Goal: Information Seeking & Learning: Learn about a topic

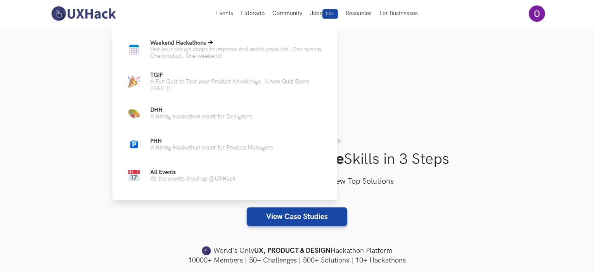
click at [191, 42] on span "Weekend Hackathons Live" at bounding box center [178, 43] width 56 height 7
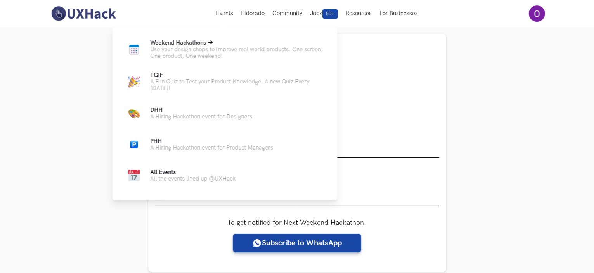
click at [196, 41] on span "Weekend Hackathons Live" at bounding box center [178, 43] width 56 height 7
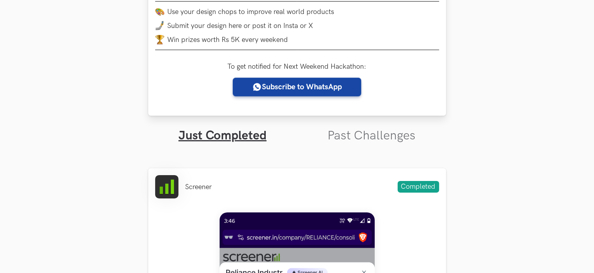
scroll to position [169, 0]
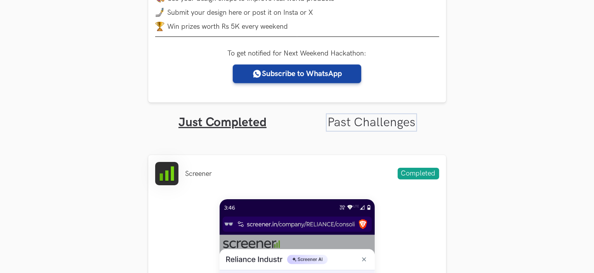
click at [377, 124] on link "Past Challenges" at bounding box center [372, 122] width 88 height 15
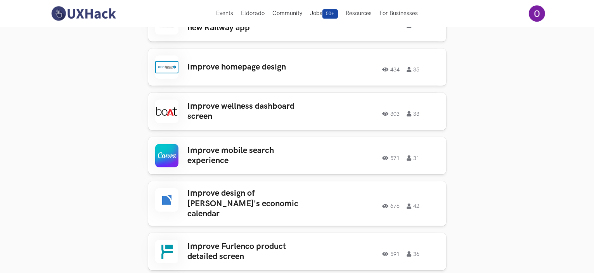
scroll to position [379, 0]
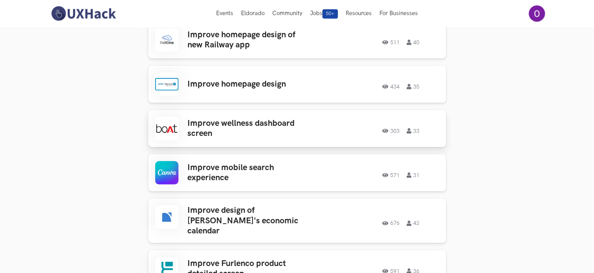
click at [221, 127] on h3 "Improve wellness dashboard screen" at bounding box center [248, 128] width 121 height 21
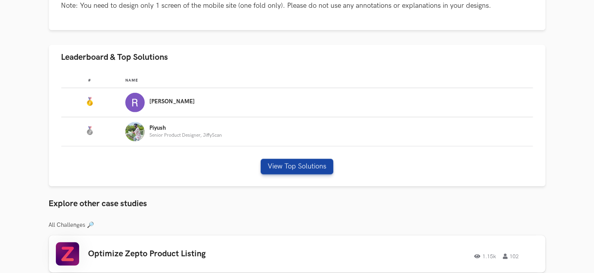
scroll to position [427, 0]
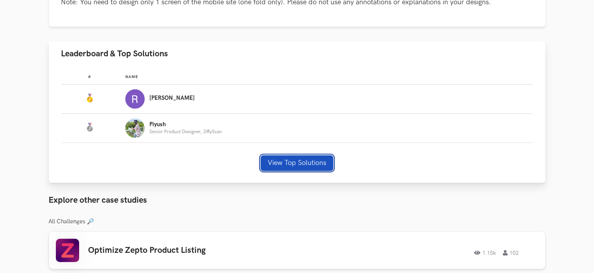
click at [292, 160] on button "View Top Solutions" at bounding box center [297, 163] width 73 height 16
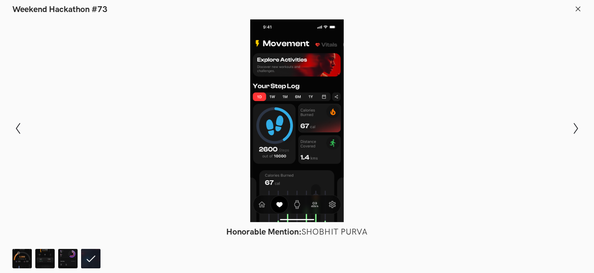
click at [579, 8] on line at bounding box center [578, 9] width 4 height 4
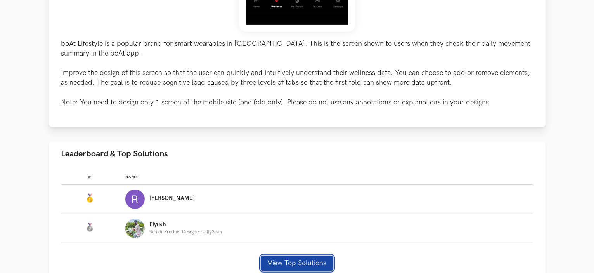
scroll to position [326, 0]
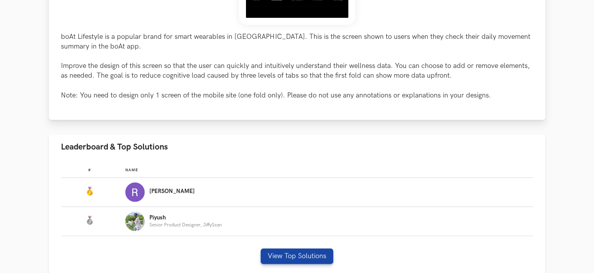
scroll to position [341, 0]
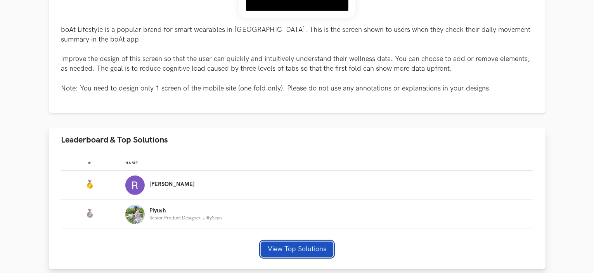
click at [277, 246] on button "View Top Solutions" at bounding box center [297, 249] width 73 height 16
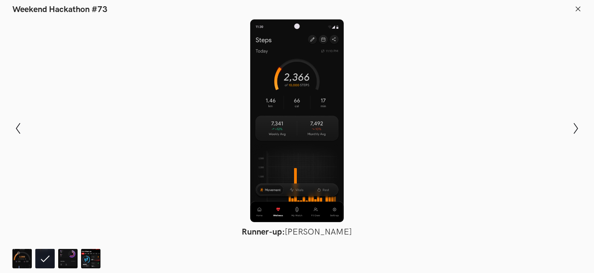
click at [579, 11] on icon at bounding box center [578, 8] width 7 height 7
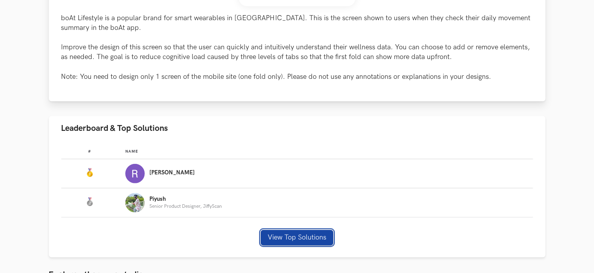
scroll to position [354, 0]
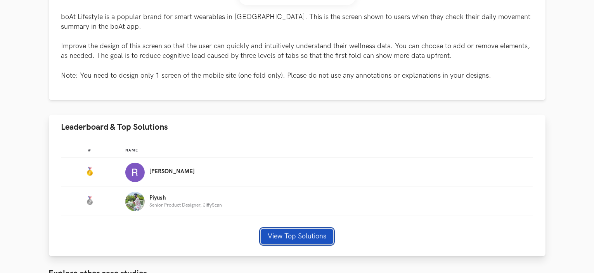
click at [285, 231] on button "View Top Solutions" at bounding box center [297, 237] width 73 height 16
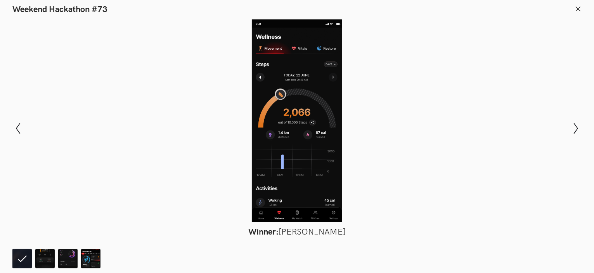
click at [577, 9] on icon at bounding box center [578, 8] width 7 height 7
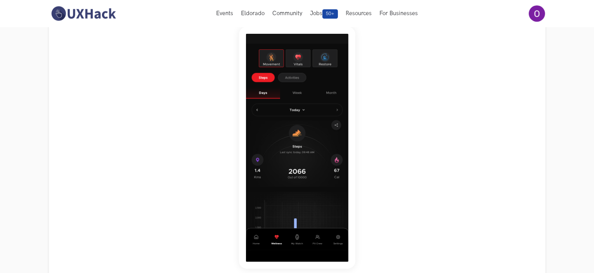
scroll to position [0, 0]
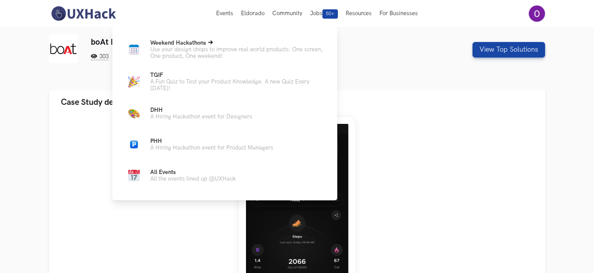
click at [201, 42] on span "Weekend Hackathons Live" at bounding box center [178, 43] width 56 height 7
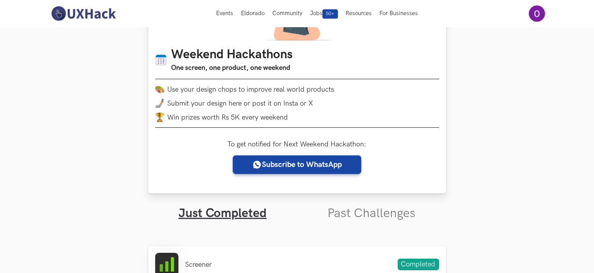
scroll to position [76, 0]
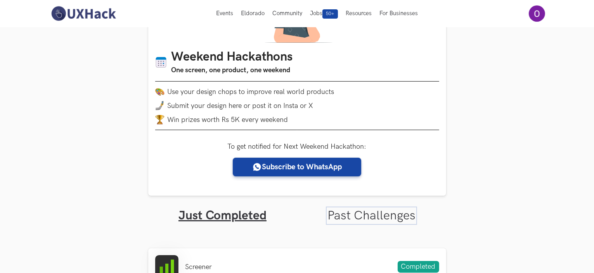
click at [382, 219] on link "Past Challenges" at bounding box center [372, 215] width 88 height 15
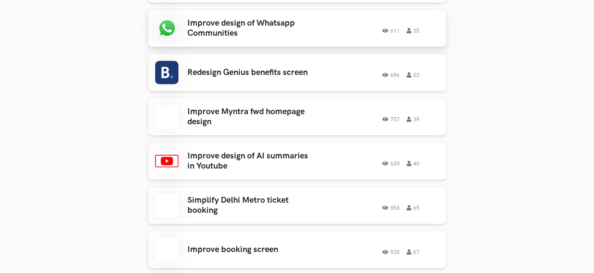
scroll to position [796, 0]
click at [203, 151] on h3 "Improve design of AI summaries in Youtube" at bounding box center [248, 161] width 121 height 21
click at [221, 245] on h3 "Improve booking screen" at bounding box center [248, 249] width 121 height 10
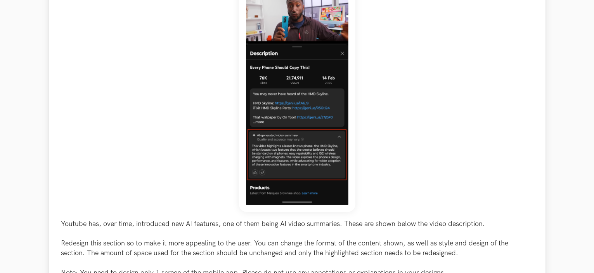
scroll to position [141, 0]
click at [297, 244] on p "Youtube has, over time, introduced new AI features, one of them being AI video …" at bounding box center [297, 247] width 472 height 59
